Goal: Information Seeking & Learning: Learn about a topic

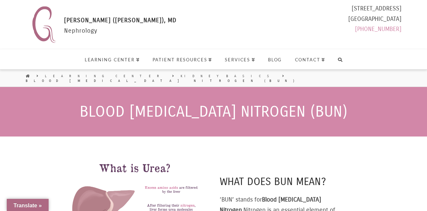
select select "Language Translate Widget"
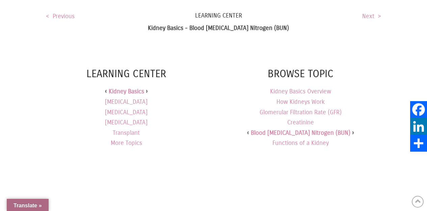
scroll to position [679, 0]
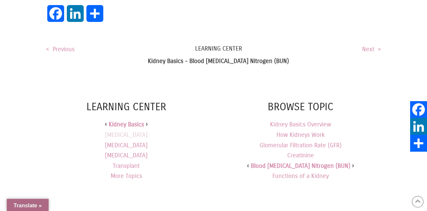
click at [126, 130] on link "[MEDICAL_DATA]" at bounding box center [126, 135] width 42 height 10
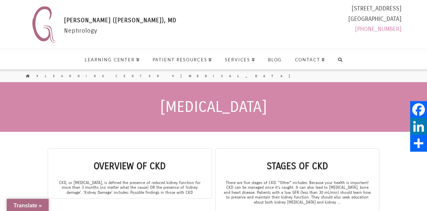
select select "Language Translate Widget"
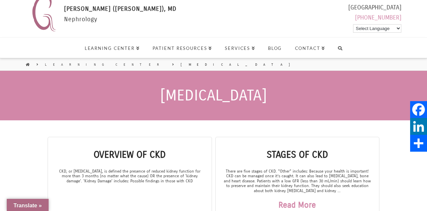
scroll to position [54, 0]
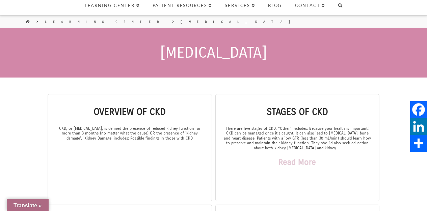
click at [307, 161] on link "Read More" at bounding box center [296, 162] width 37 height 24
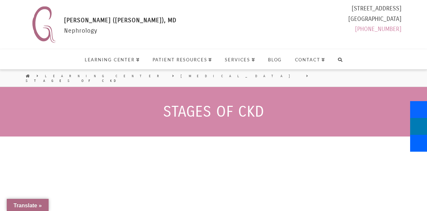
select select "Language Translate Widget"
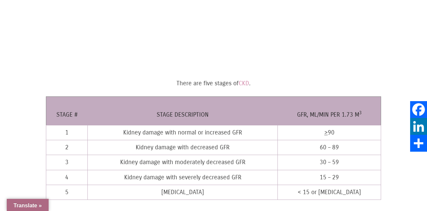
scroll to position [196, 0]
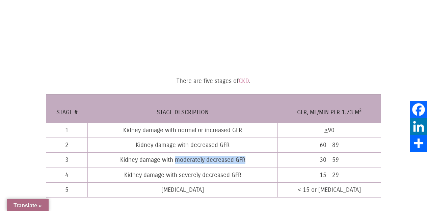
drag, startPoint x: 176, startPoint y: 154, endPoint x: 250, endPoint y: 152, distance: 73.9
click at [250, 153] on td "Kidney damage with moderately decreased GFR" at bounding box center [182, 160] width 190 height 15
click at [118, 155] on td "Kidney damage with moderately decreased GFR" at bounding box center [182, 160] width 190 height 15
drag, startPoint x: 120, startPoint y: 155, endPoint x: 230, endPoint y: 158, distance: 110.3
click at [231, 158] on td "Kidney damage with moderately decreased GFR" at bounding box center [182, 160] width 190 height 15
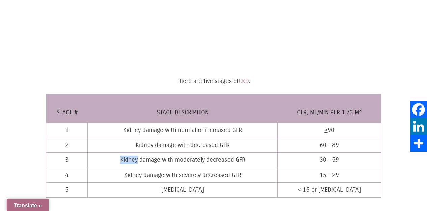
drag, startPoint x: 250, startPoint y: 151, endPoint x: 118, endPoint y: 159, distance: 132.1
click at [118, 159] on td "Kidney damage with moderately decreased GFR" at bounding box center [182, 160] width 190 height 15
click at [118, 156] on td "Kidney damage with moderately decreased GFR" at bounding box center [182, 160] width 190 height 15
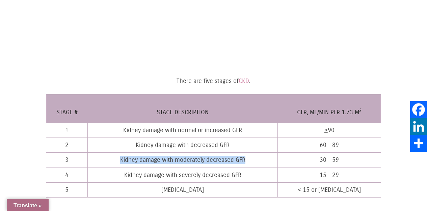
drag, startPoint x: 119, startPoint y: 155, endPoint x: 252, endPoint y: 156, distance: 132.9
click at [252, 156] on td "Kidney damage with moderately decreased GFR" at bounding box center [182, 160] width 190 height 15
copy td "Kidney damage with moderately decreased GFR"
